Goal: Information Seeking & Learning: Learn about a topic

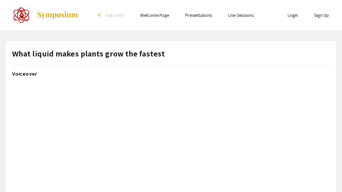
select select "custom"
type input "0"
select select "custom"
type input "1"
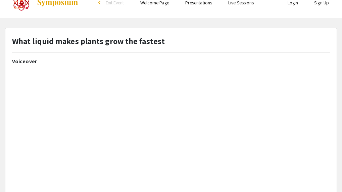
select select "auto"
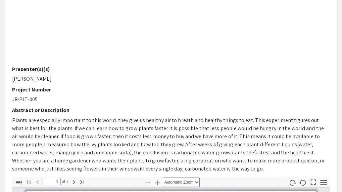
scroll to position [138, 0]
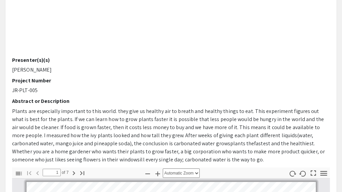
click at [136, 82] on h2 "Project Number" at bounding box center [171, 80] width 318 height 6
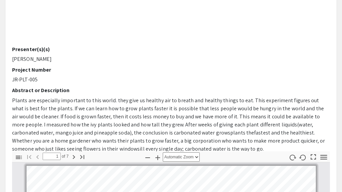
scroll to position [101, 0]
click at [75, 157] on icon "button" at bounding box center [74, 157] width 2 height 4
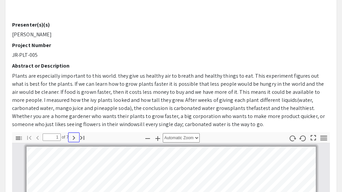
scroll to position [173, 0]
click at [75, 140] on icon "button" at bounding box center [74, 138] width 8 height 8
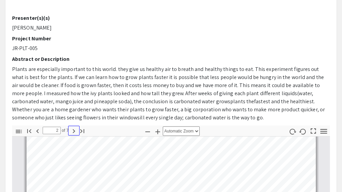
scroll to position [182, 0]
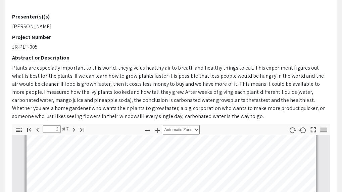
click at [74, 123] on div "Voiceover Presenter(s)(s) Alison Pellet Project Number JR-PLT-005 Abstract or D…" at bounding box center [171, 6] width 318 height 235
click at [74, 129] on icon "button" at bounding box center [74, 130] width 8 height 8
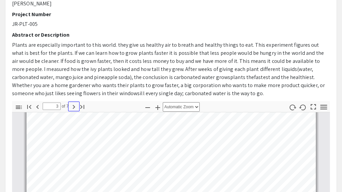
scroll to position [205, 0]
click at [72, 107] on icon "button" at bounding box center [74, 106] width 8 height 8
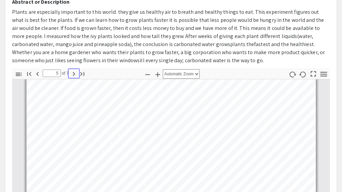
scroll to position [238, 0]
click at [74, 70] on icon "button" at bounding box center [74, 73] width 8 height 8
click at [73, 72] on icon "button" at bounding box center [74, 73] width 8 height 8
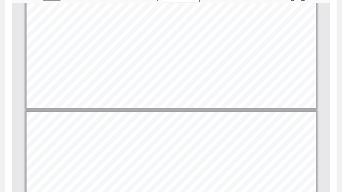
type input "1"
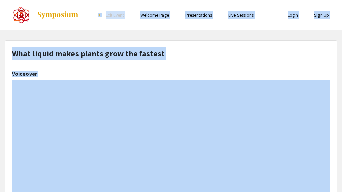
select select "auto"
type input "1"
select select "auto"
click at [119, 65] on div "What liquid makes plants grow the fastest" at bounding box center [171, 58] width 328 height 23
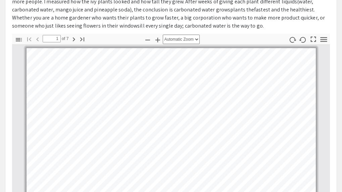
scroll to position [261, 0]
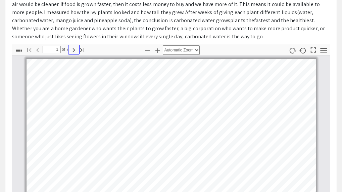
click at [73, 52] on icon "button" at bounding box center [74, 50] width 8 height 8
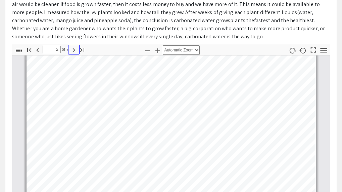
click at [73, 52] on icon "button" at bounding box center [74, 50] width 8 height 8
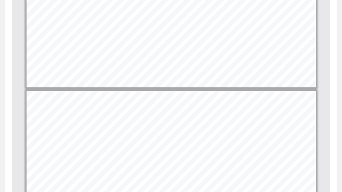
scroll to position [187, 0]
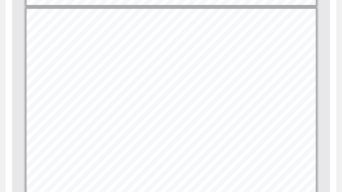
type input "1"
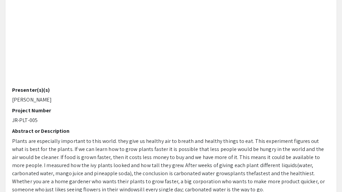
scroll to position [0, 0]
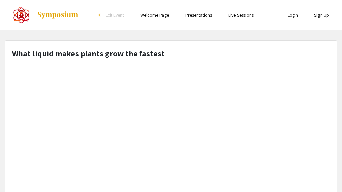
click at [160, 14] on link "Welcome Page" at bounding box center [154, 15] width 29 height 6
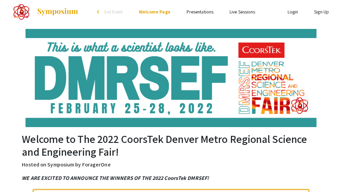
scroll to position [3, 0]
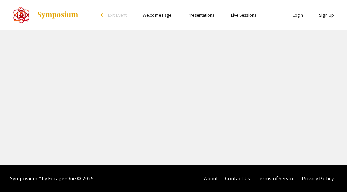
select select "custom"
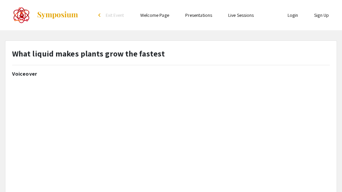
type input "0"
select select "auto"
type input "1"
select select "auto"
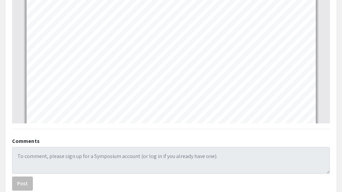
scroll to position [407, 0]
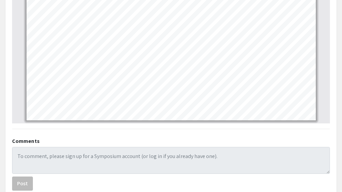
scroll to position [460, 0]
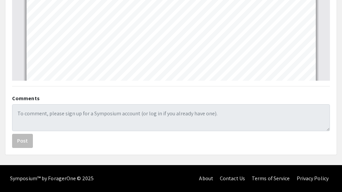
type input "3"
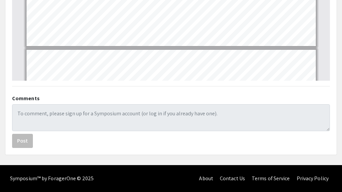
scroll to position [472, 0]
